Goal: Task Accomplishment & Management: Use online tool/utility

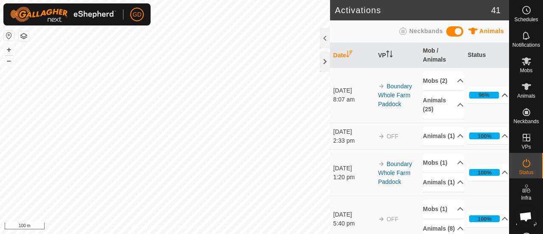
click at [478, 98] on p-accordion-header "96%" at bounding box center [488, 95] width 41 height 17
click at [523, 161] on icon at bounding box center [527, 163] width 8 height 8
click at [523, 92] on es-animals-svg-icon at bounding box center [526, 87] width 15 height 14
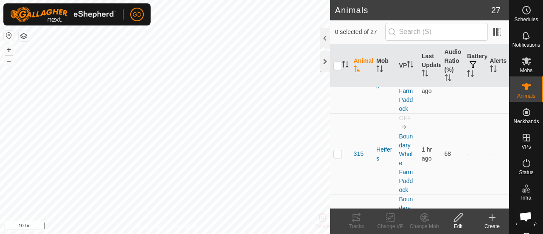
scroll to position [877, 0]
click at [339, 155] on p-checkbox at bounding box center [338, 157] width 8 height 7
checkbox input "true"
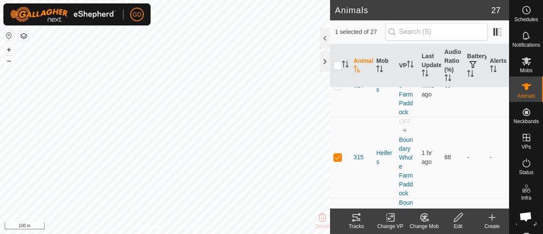
click at [356, 218] on icon at bounding box center [356, 217] width 10 height 10
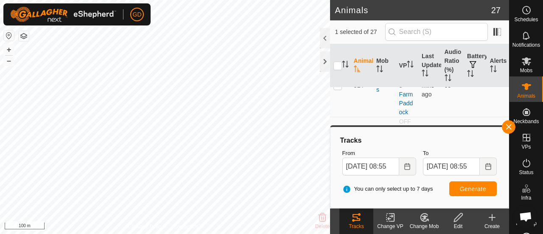
click at [342, 210] on div "Animals 27 1 selected of 27 Animal Mob VP Last Updated Audio Ratio (%) Battery …" at bounding box center [254, 117] width 509 height 234
click at [170, 233] on html "GD Schedules Notifications Mobs Animals Neckbands VPs Status Infra Heatmap Help…" at bounding box center [271, 117] width 543 height 234
click at [352, 164] on input "06 Oct, 2025 08:55" at bounding box center [370, 166] width 57 height 18
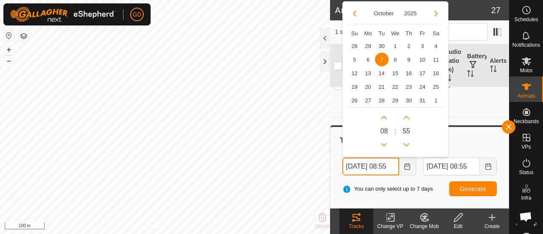
click at [392, 166] on input "07 Oct, 2025 08:55" at bounding box center [370, 166] width 57 height 18
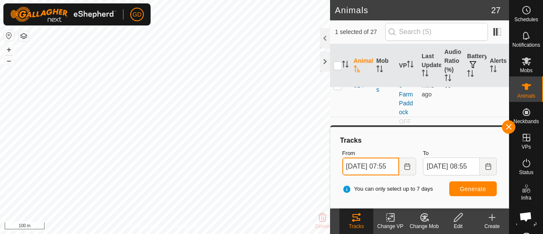
type input "07 Oct, 2025 07:55"
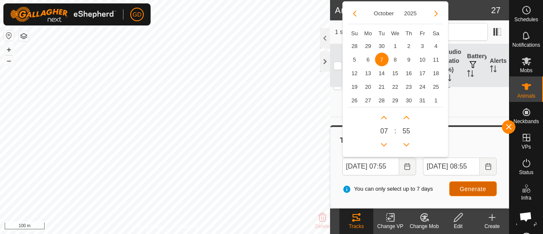
click at [471, 188] on span "Generate" at bounding box center [473, 188] width 26 height 7
